Goal: Transaction & Acquisition: Book appointment/travel/reservation

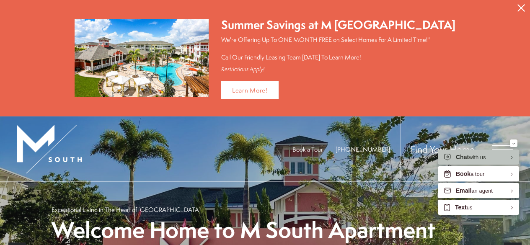
click at [518, 5] on icon "Close Alert" at bounding box center [522, 8] width 8 height 8
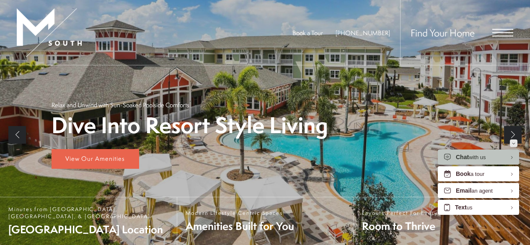
click at [513, 142] on icon "Minimize" at bounding box center [513, 143] width 3 height 2
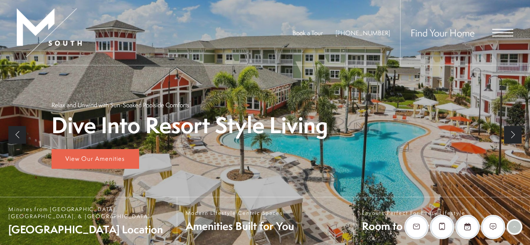
click at [507, 31] on span "Open Menu" at bounding box center [502, 33] width 21 height 8
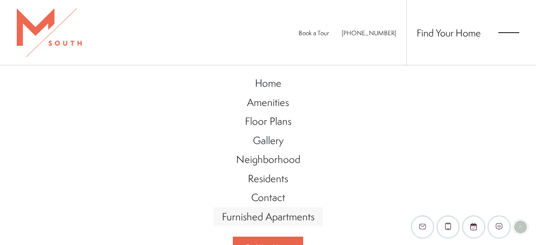
click at [249, 212] on span "Furnished Apartments" at bounding box center [268, 217] width 93 height 14
click at [264, 122] on span "Floor Plans" at bounding box center [268, 121] width 47 height 14
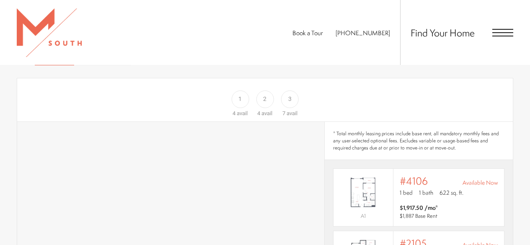
click at [237, 91] on div "1" at bounding box center [240, 100] width 18 height 18
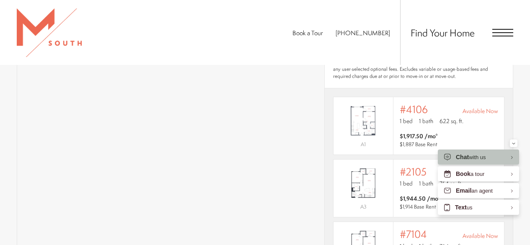
scroll to position [500, 0]
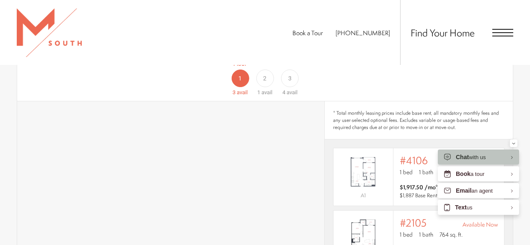
click at [259, 70] on div "2" at bounding box center [265, 79] width 18 height 18
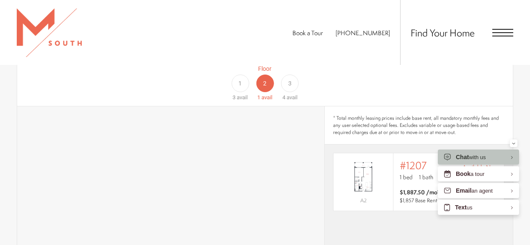
scroll to position [458, 0]
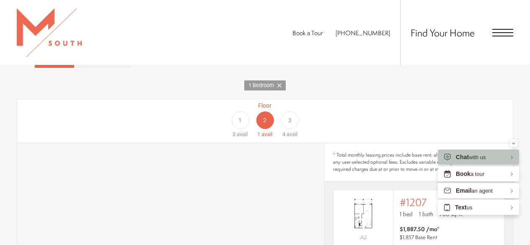
click at [290, 116] on span "3" at bounding box center [289, 120] width 3 height 9
click at [263, 111] on div "2" at bounding box center [265, 120] width 18 height 18
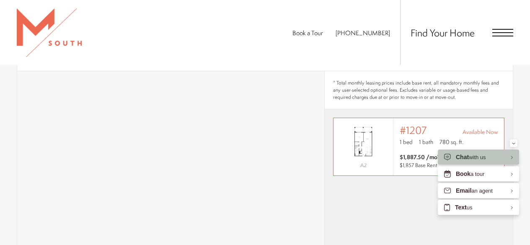
scroll to position [542, 0]
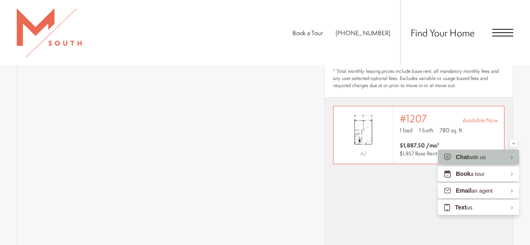
click at [404, 126] on span "1 bed" at bounding box center [406, 130] width 13 height 8
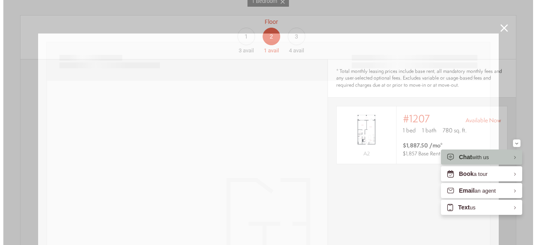
scroll to position [0, 0]
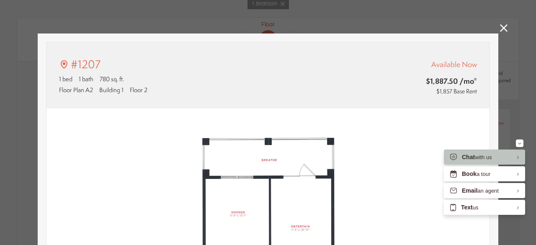
type input "**********"
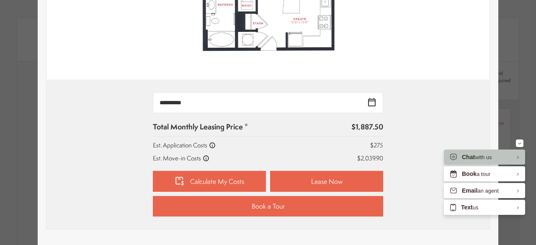
scroll to position [335, 0]
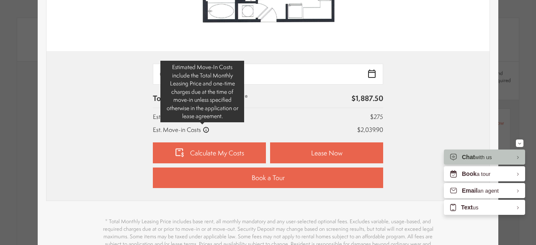
click at [203, 129] on icon at bounding box center [206, 130] width 7 height 7
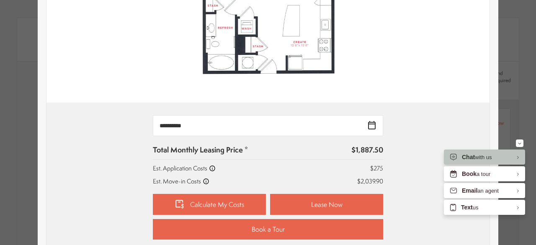
scroll to position [293, 0]
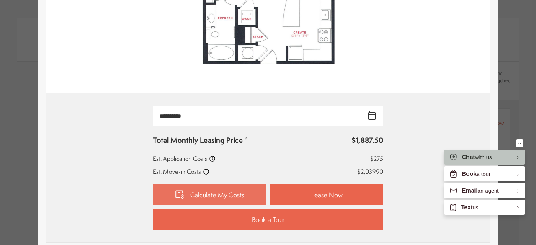
click at [241, 192] on link "Calculate My Costs" at bounding box center [209, 194] width 113 height 21
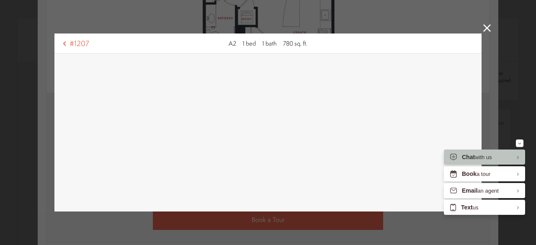
click at [484, 26] on icon at bounding box center [488, 28] width 8 height 8
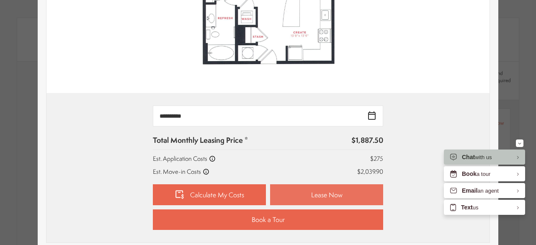
click at [315, 195] on link "Lease Now" at bounding box center [326, 194] width 113 height 21
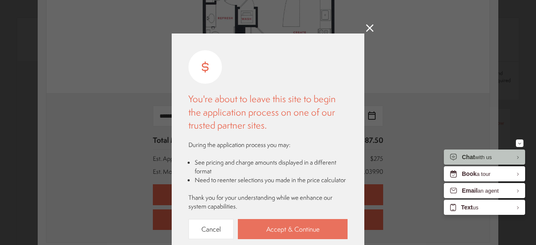
scroll to position [42, 0]
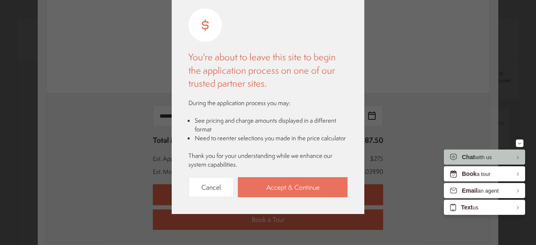
click at [276, 181] on link "Accept & Continue" at bounding box center [293, 187] width 110 height 21
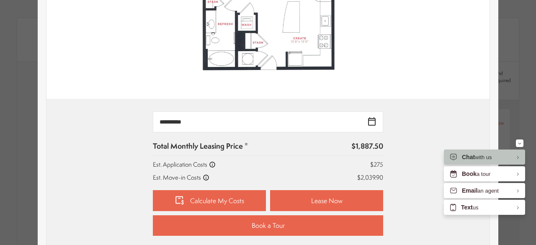
scroll to position [293, 0]
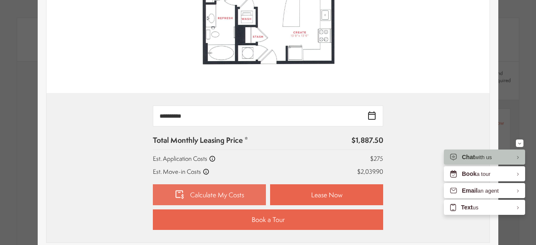
click at [233, 192] on link "Calculate My Costs" at bounding box center [209, 194] width 113 height 21
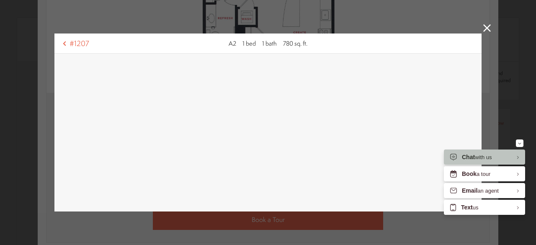
click at [484, 28] on icon at bounding box center [488, 28] width 8 height 8
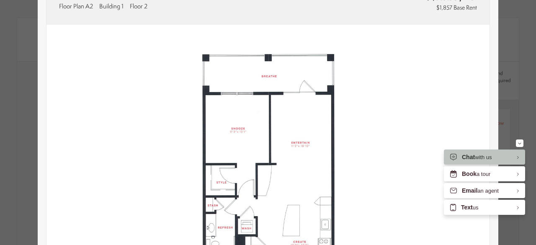
scroll to position [0, 0]
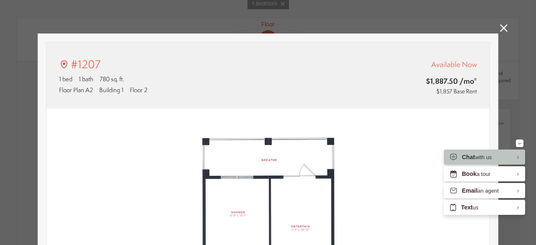
click at [500, 28] on icon at bounding box center [504, 28] width 8 height 8
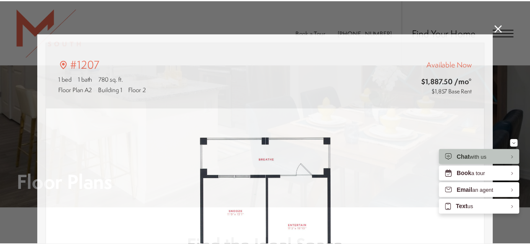
scroll to position [542, 0]
